Goal: Navigation & Orientation: Find specific page/section

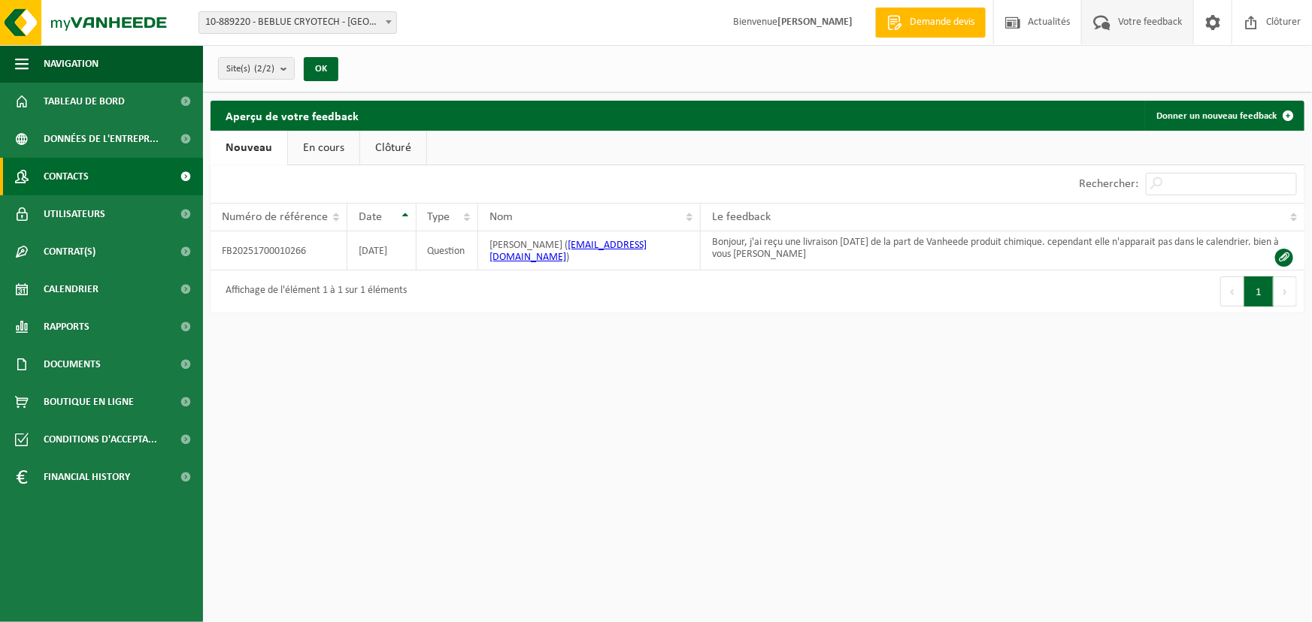
click at [89, 175] on span "Contacts" at bounding box center [66, 177] width 45 height 38
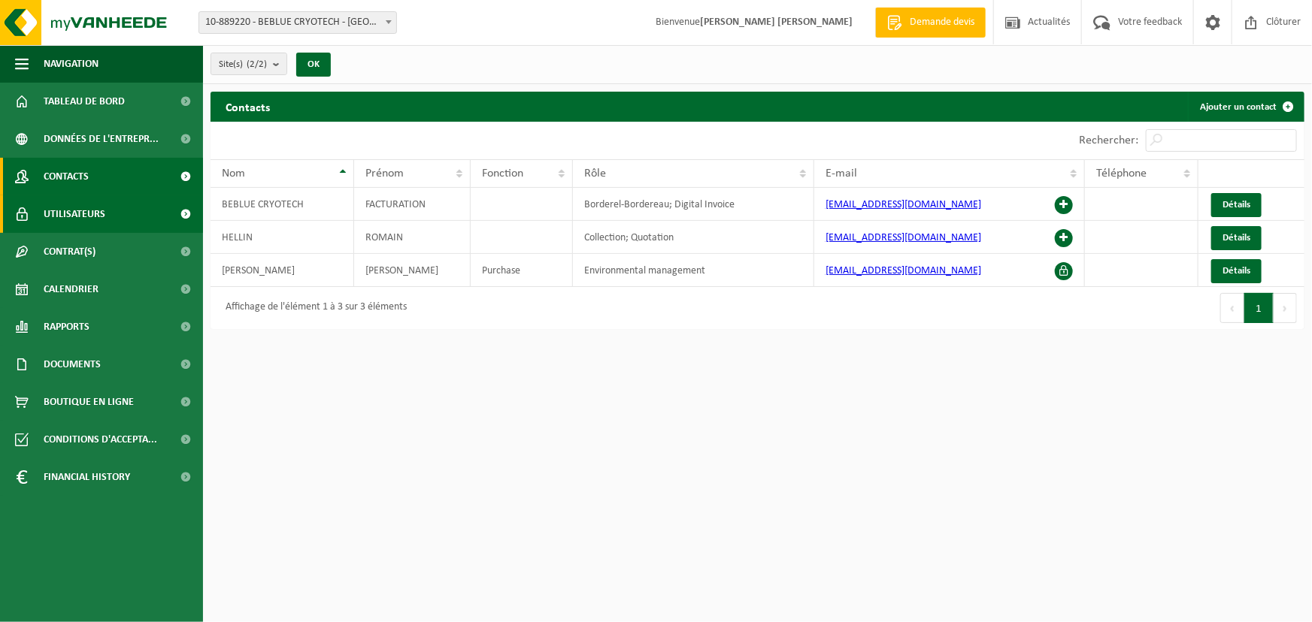
click at [97, 216] on span "Utilisateurs" at bounding box center [75, 214] width 62 height 38
